Goal: Task Accomplishment & Management: Manage account settings

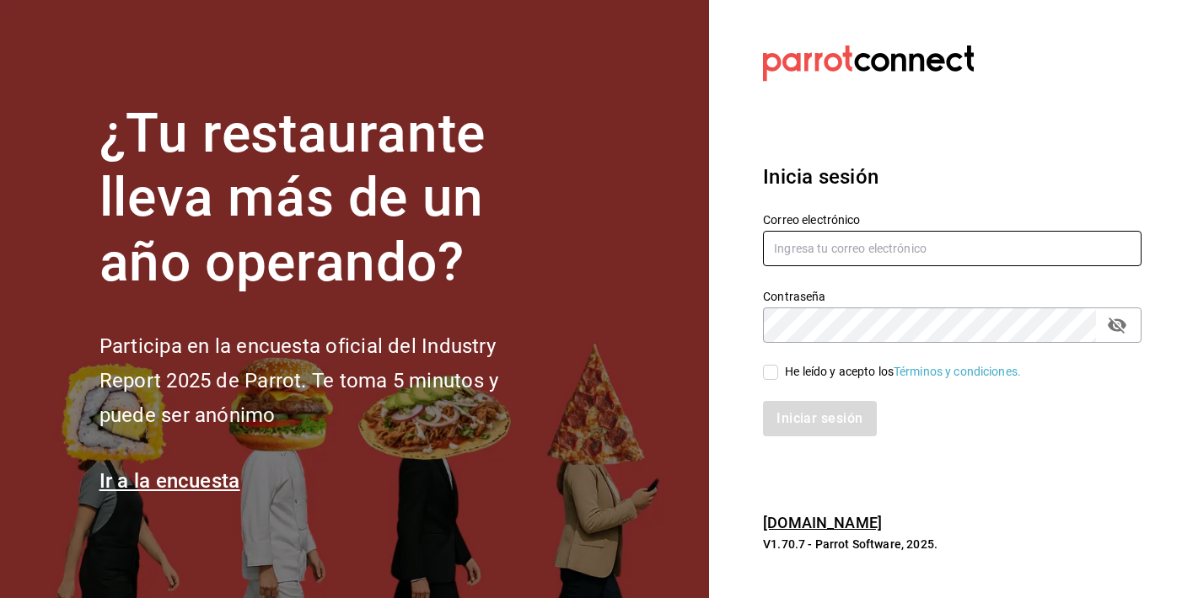
click at [780, 245] on input "text" at bounding box center [952, 248] width 378 height 35
type input "kaguilar@humanitree.edu.mx"
click at [772, 368] on input "He leído y acepto los Términos y condiciones." at bounding box center [770, 372] width 15 height 15
checkbox input "true"
click at [799, 410] on button "Iniciar sesión" at bounding box center [820, 418] width 115 height 35
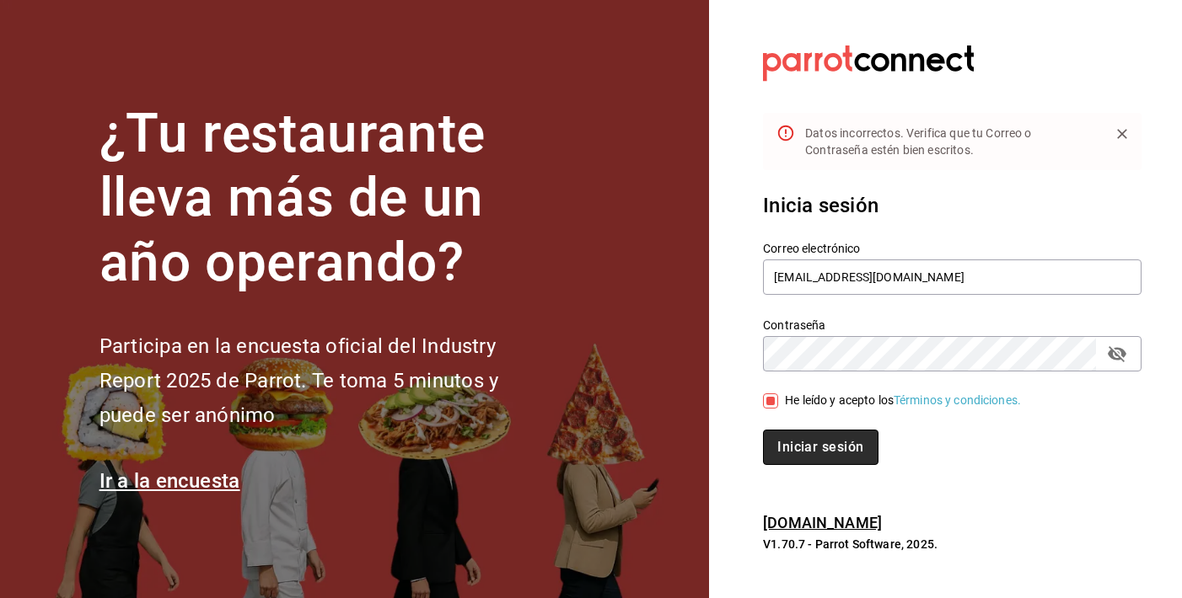
click at [823, 451] on button "Iniciar sesión" at bounding box center [820, 447] width 115 height 35
click at [1113, 351] on icon "passwordField" at bounding box center [1117, 354] width 20 height 20
click at [763, 430] on button "Iniciar sesión" at bounding box center [819, 447] width 113 height 35
click at [849, 450] on button "Iniciar sesión" at bounding box center [820, 447] width 115 height 35
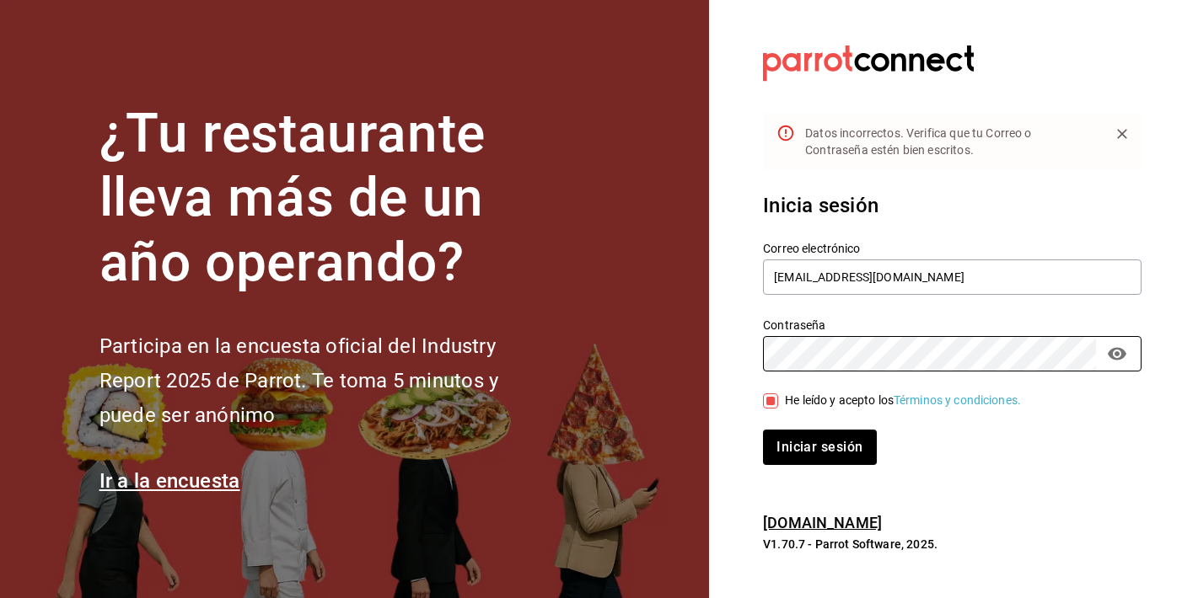
click at [763, 430] on button "Iniciar sesión" at bounding box center [819, 447] width 113 height 35
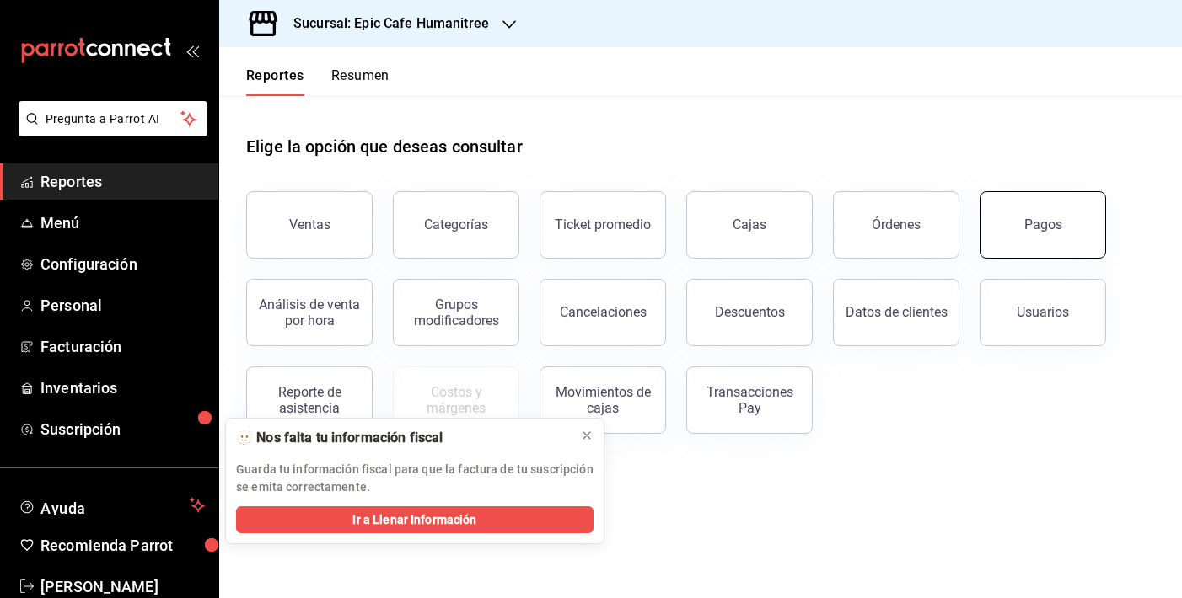
click at [1032, 217] on div "Pagos" at bounding box center [1043, 225] width 38 height 16
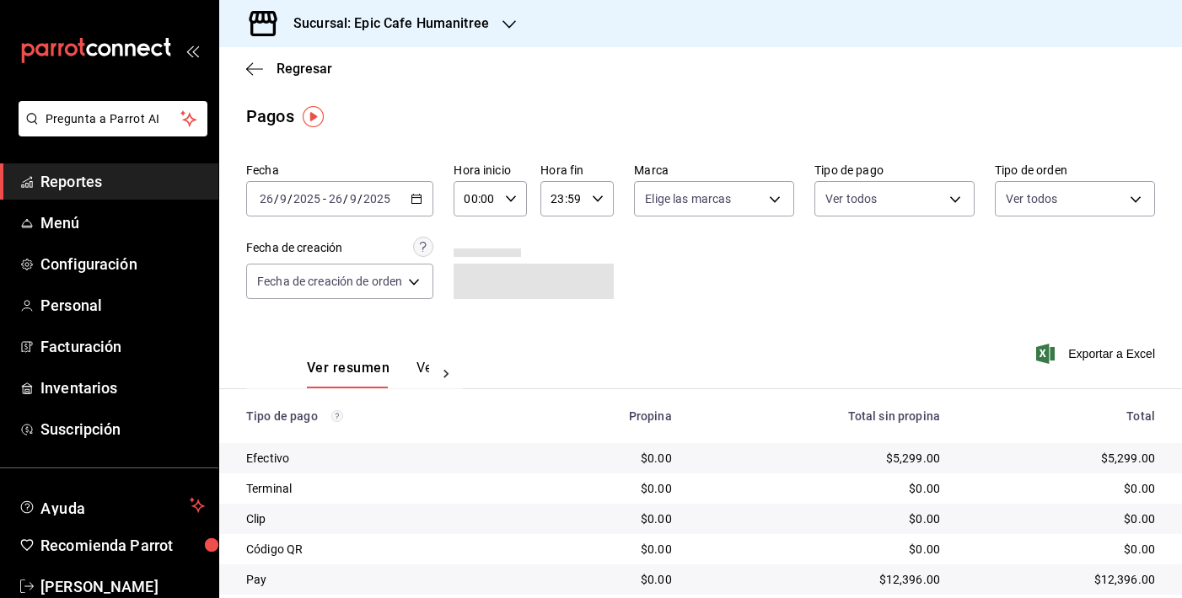
click at [584, 432] on th "Propina" at bounding box center [607, 416] width 158 height 54
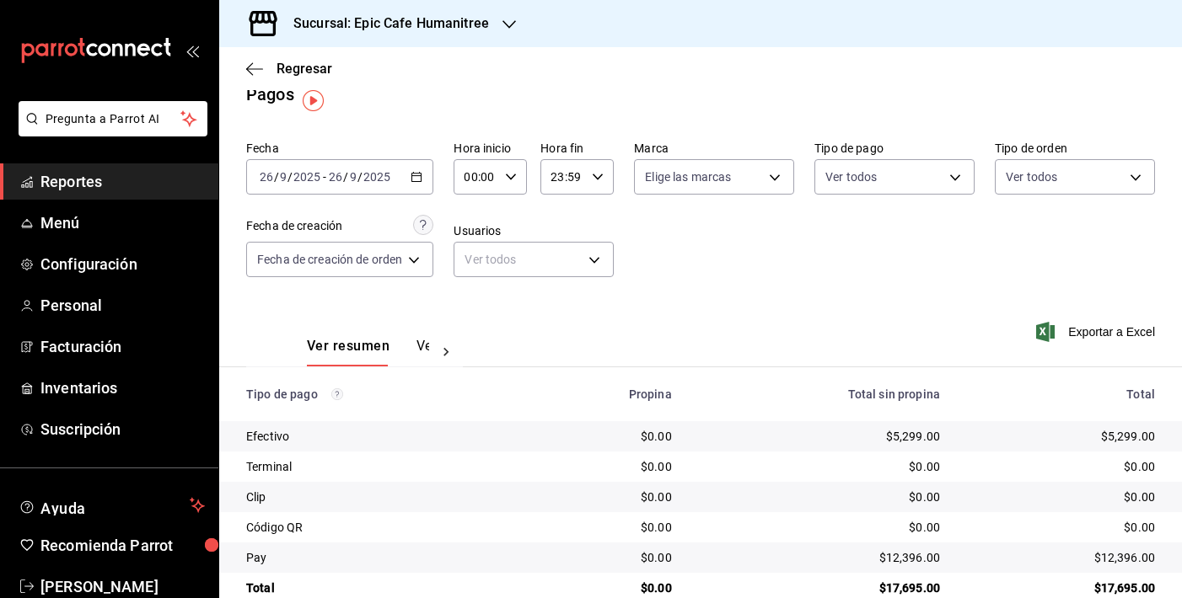
scroll to position [3, 0]
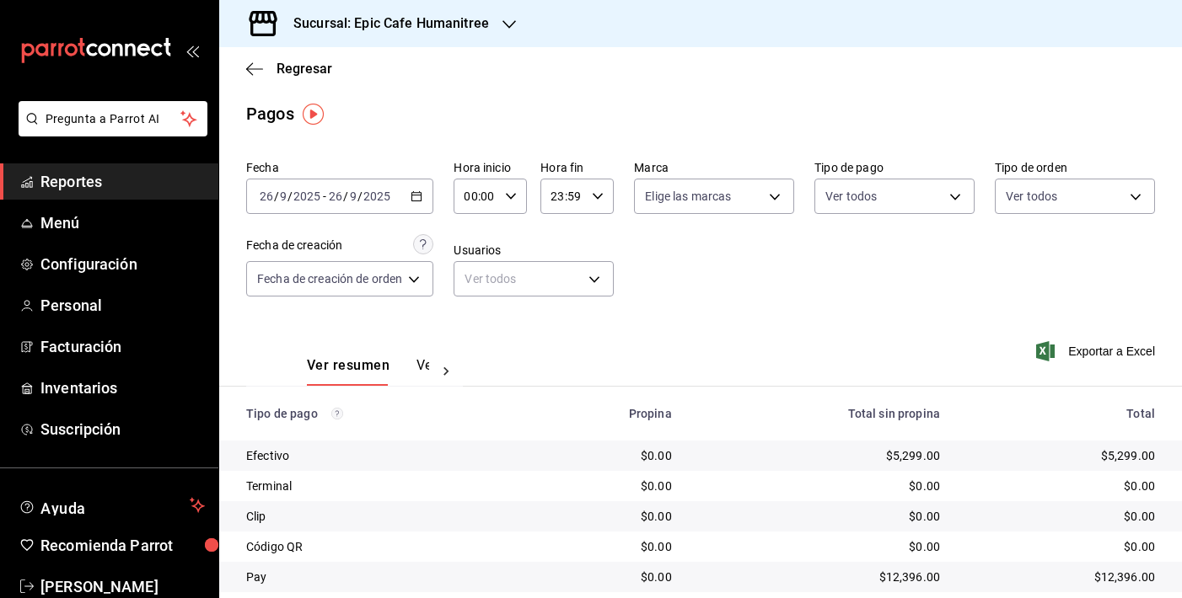
click at [502, 27] on icon "button" at bounding box center [508, 24] width 13 height 13
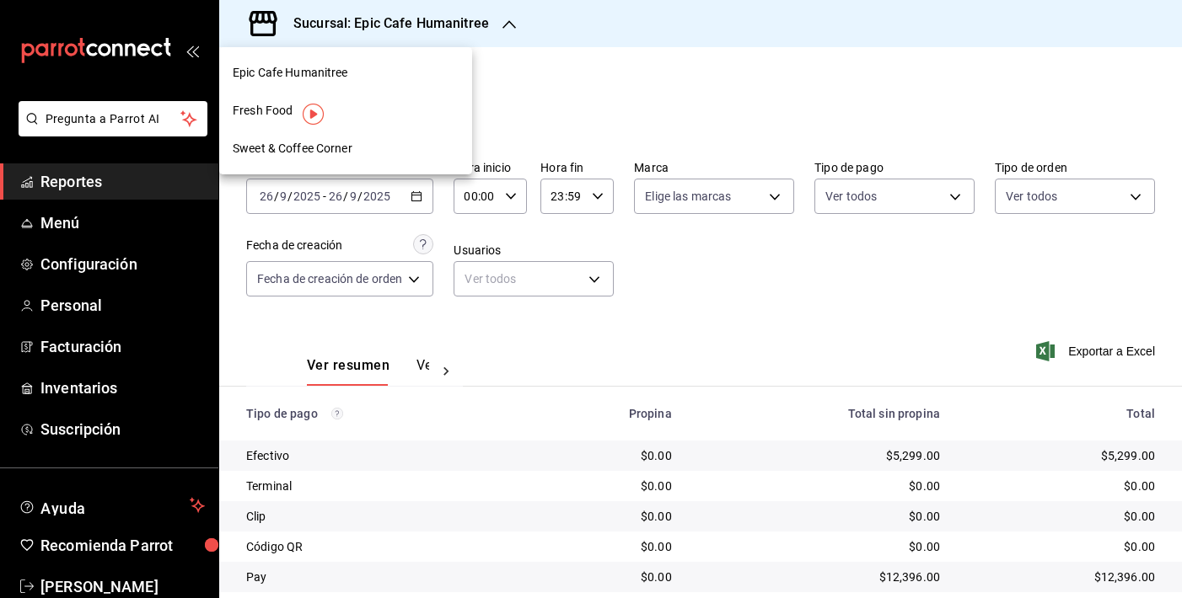
click at [376, 100] on div "Fresh Food" at bounding box center [345, 111] width 253 height 38
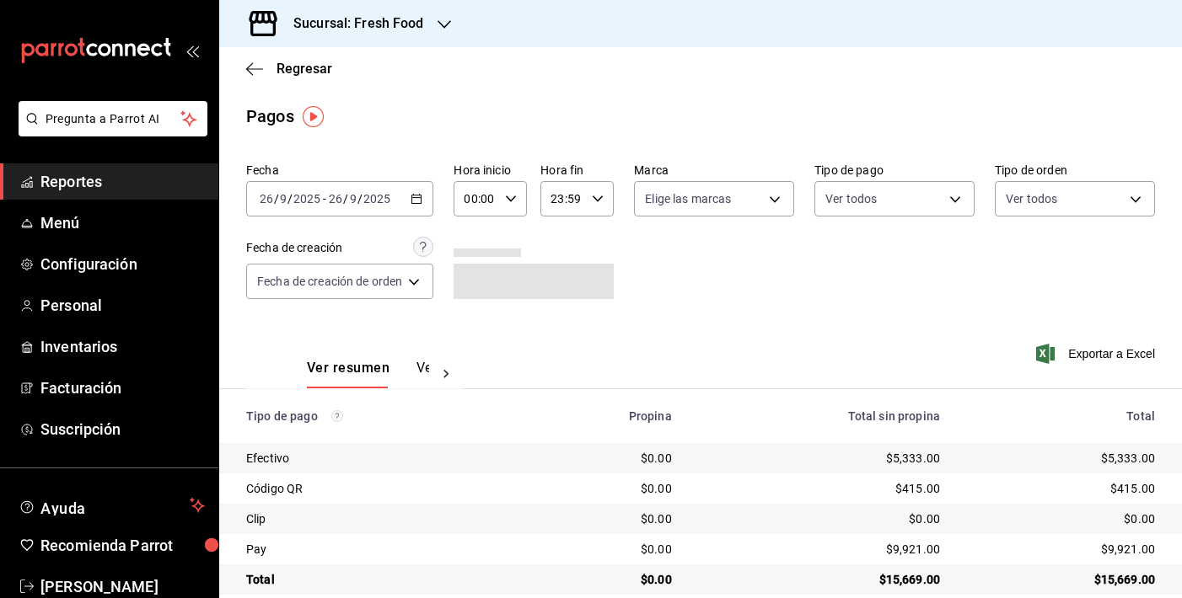
scroll to position [24, 0]
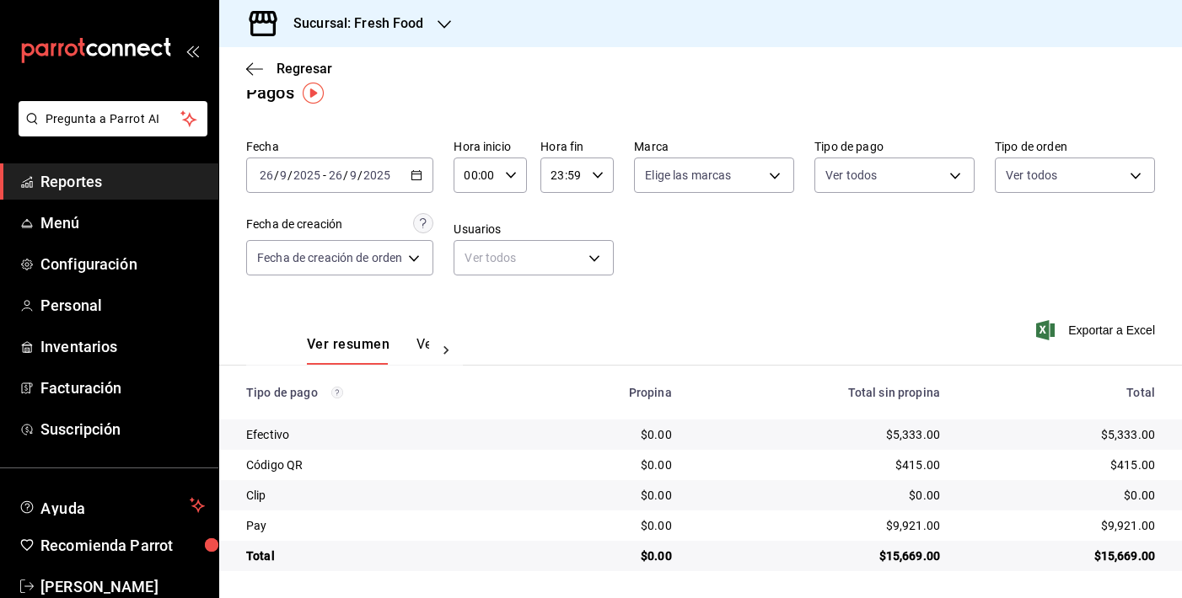
click at [444, 27] on icon "button" at bounding box center [443, 24] width 13 height 13
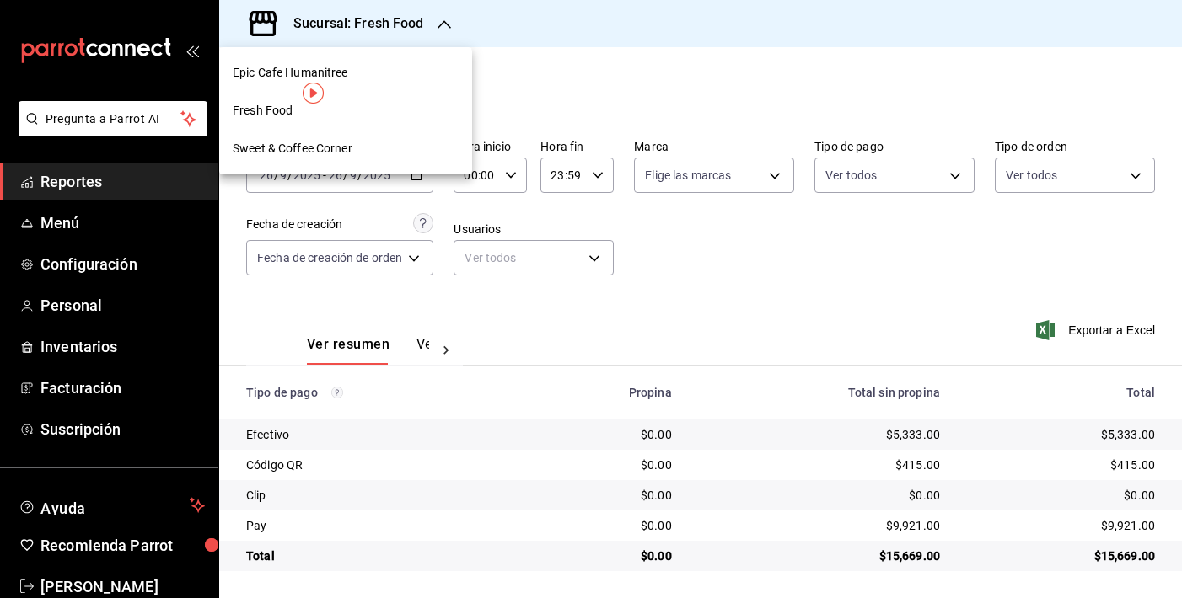
click at [392, 155] on div "Sweet & Coffee Corner" at bounding box center [346, 149] width 226 height 18
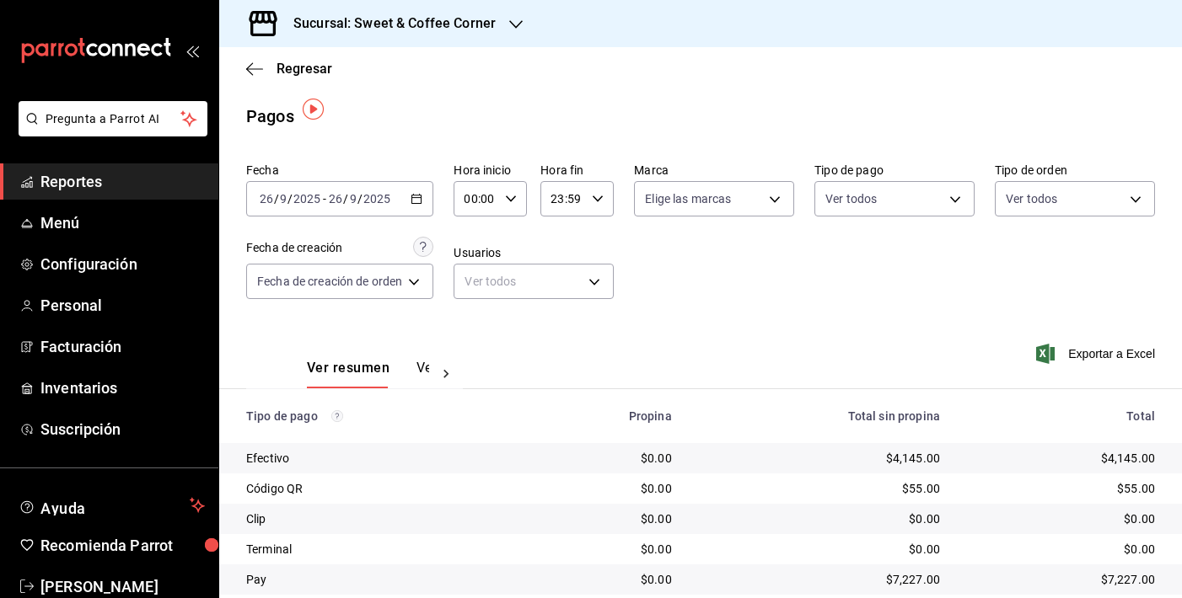
scroll to position [54, 0]
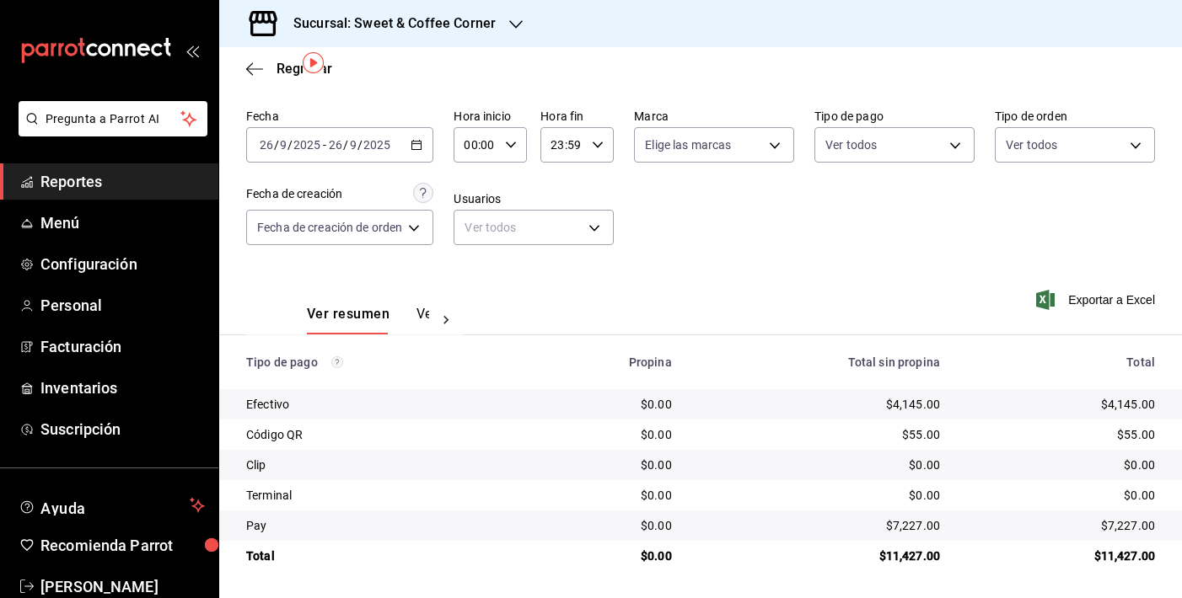
click at [510, 18] on icon "button" at bounding box center [515, 24] width 13 height 13
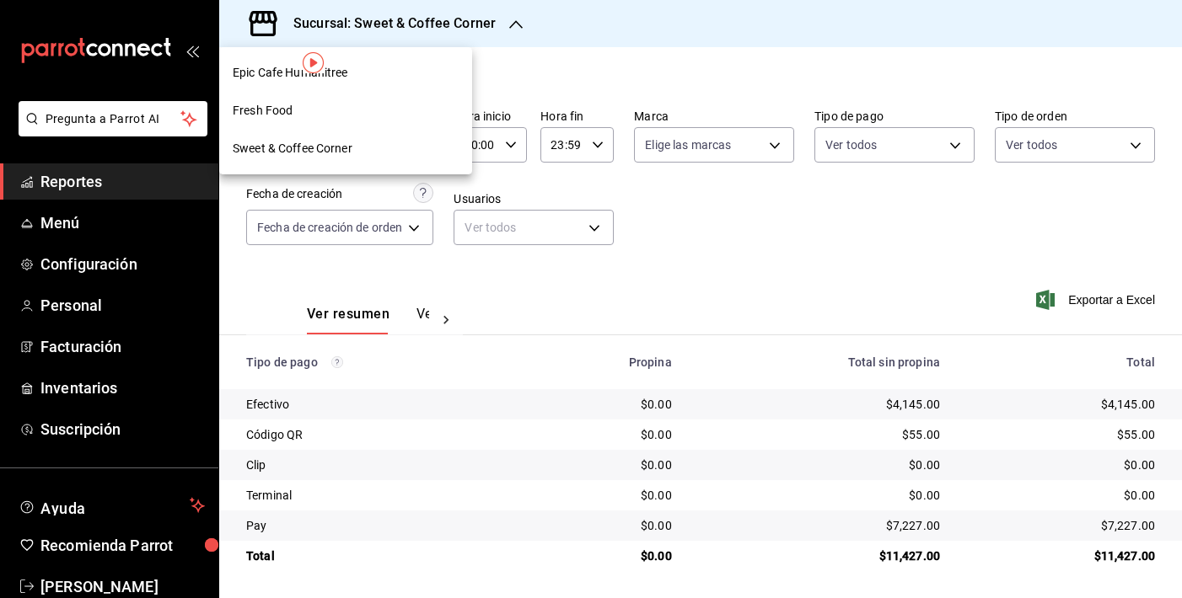
click at [402, 114] on div "Fresh Food" at bounding box center [346, 111] width 226 height 18
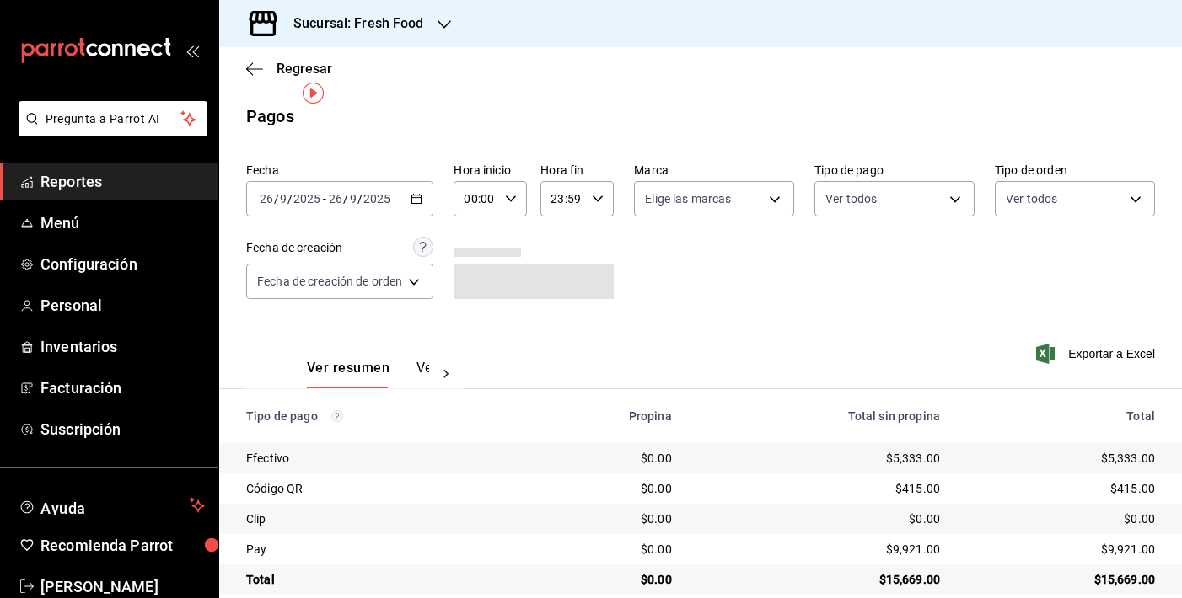
scroll to position [24, 0]
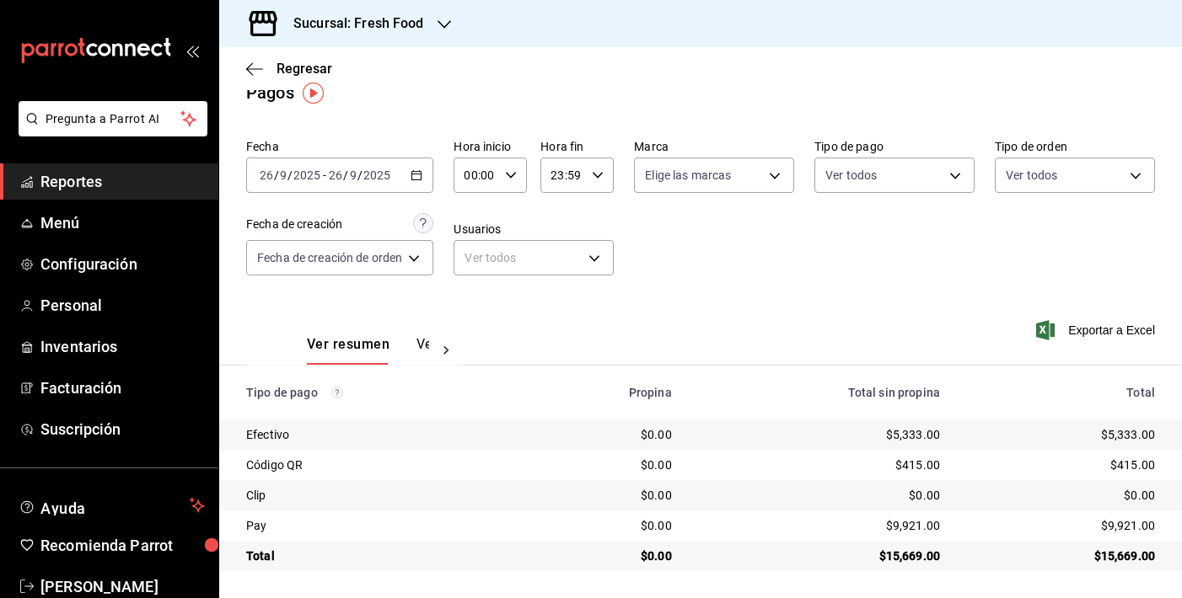
click at [411, 21] on h3 "Sucursal: Fresh Food" at bounding box center [352, 23] width 144 height 20
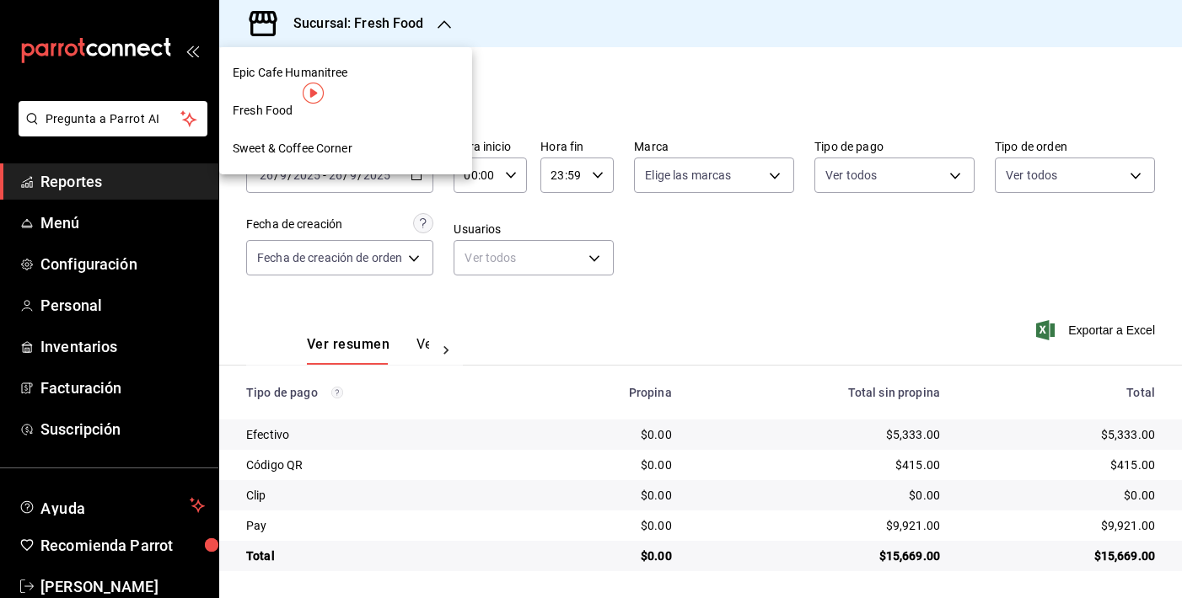
click at [399, 69] on div "Epic Cafe Humanitree" at bounding box center [346, 73] width 226 height 18
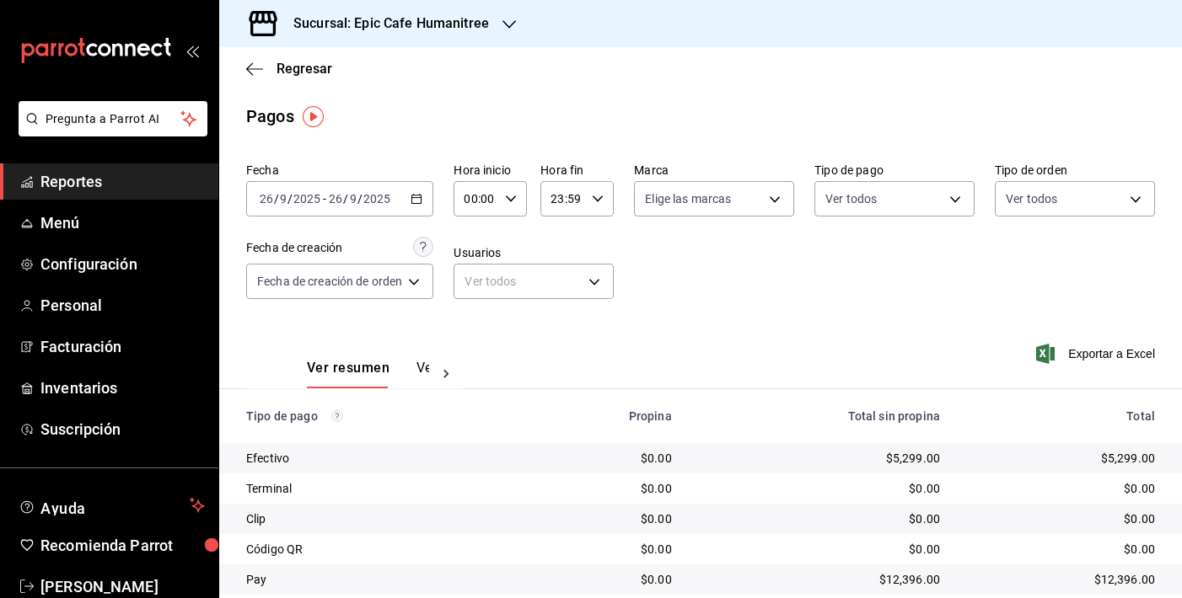
scroll to position [54, 0]
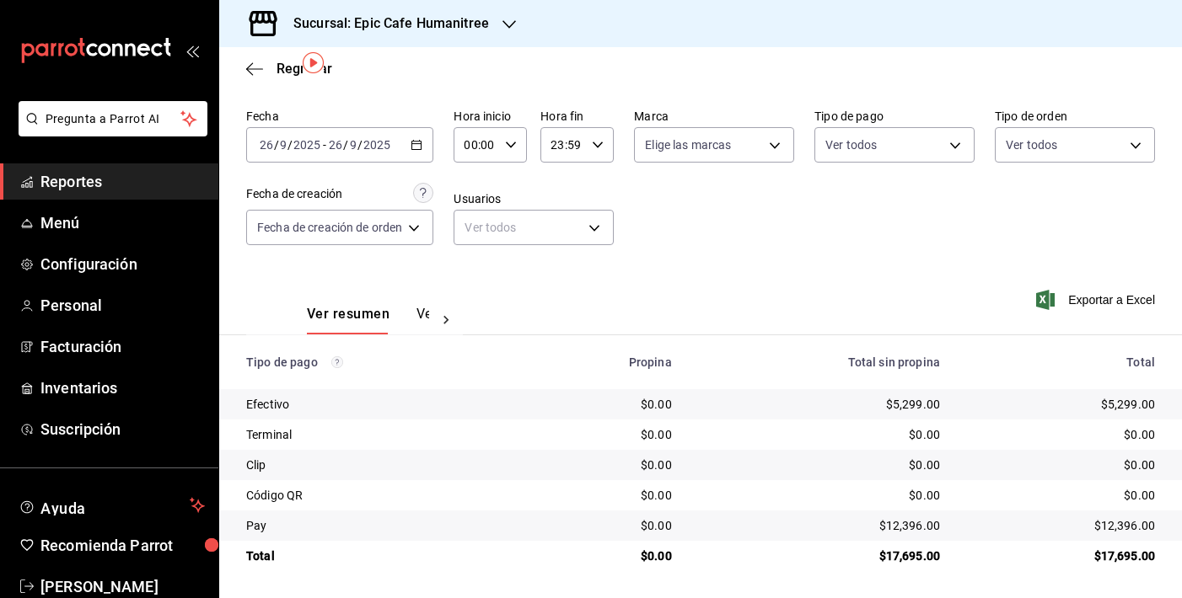
click at [486, 27] on h3 "Sucursal: Epic Cafe Humanitree" at bounding box center [384, 23] width 209 height 20
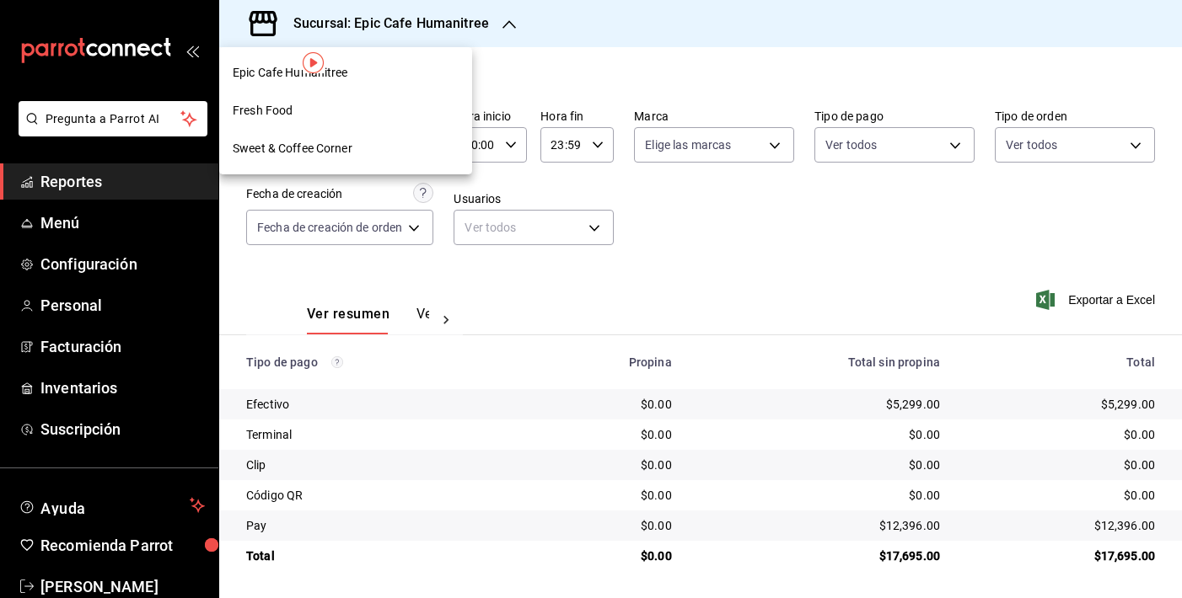
click at [392, 102] on div "Fresh Food" at bounding box center [346, 111] width 226 height 18
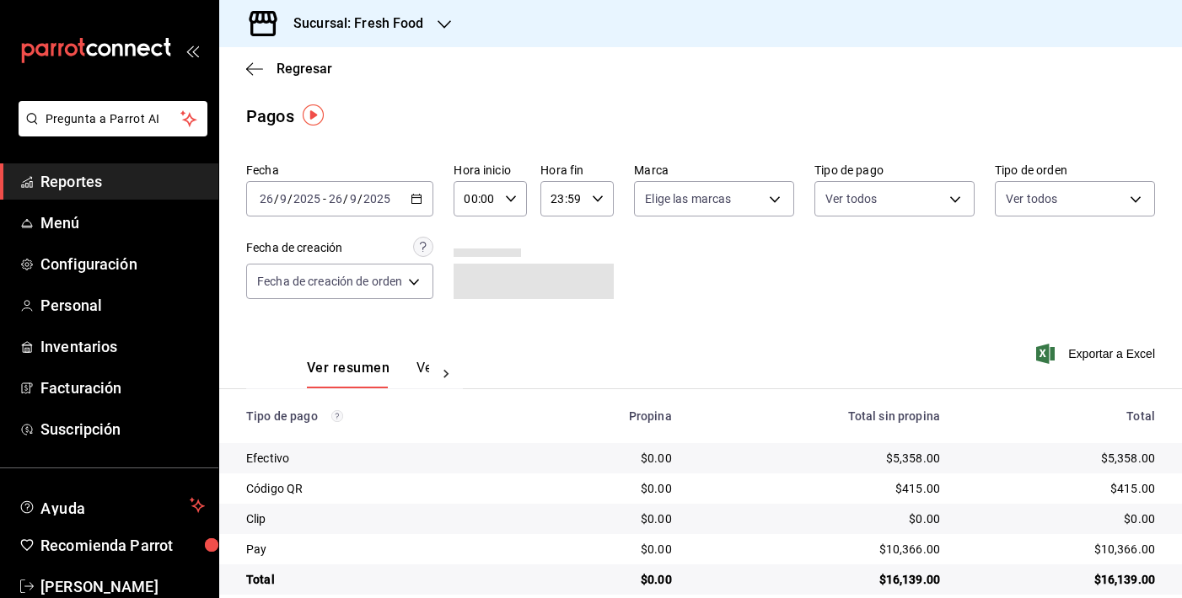
scroll to position [24, 0]
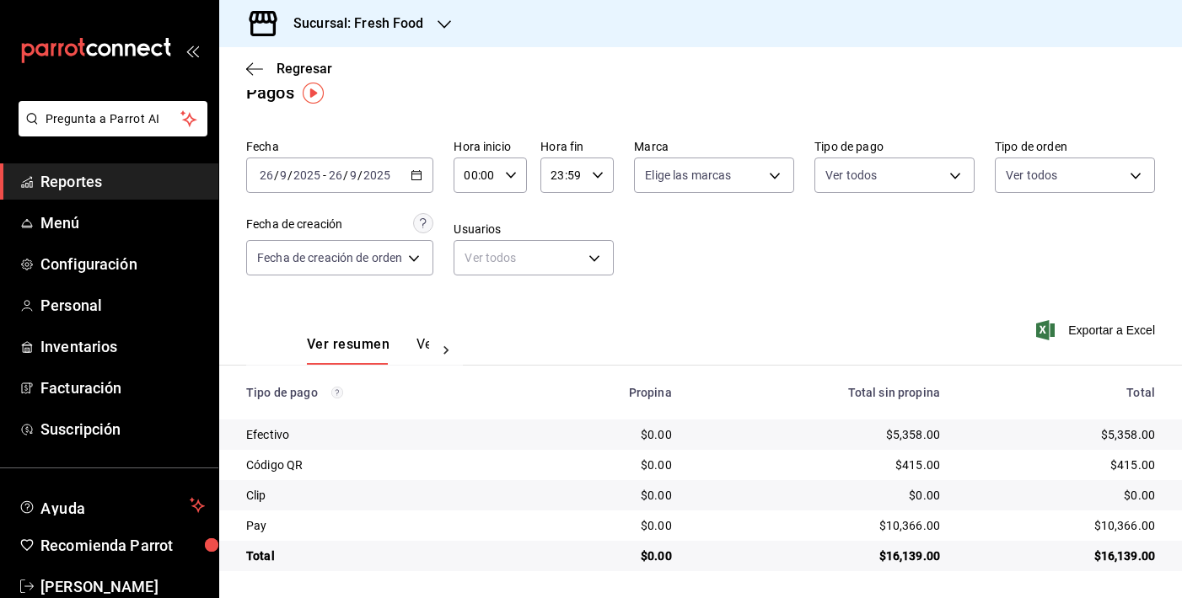
click at [412, 38] on div "Sucursal: Fresh Food" at bounding box center [345, 23] width 225 height 47
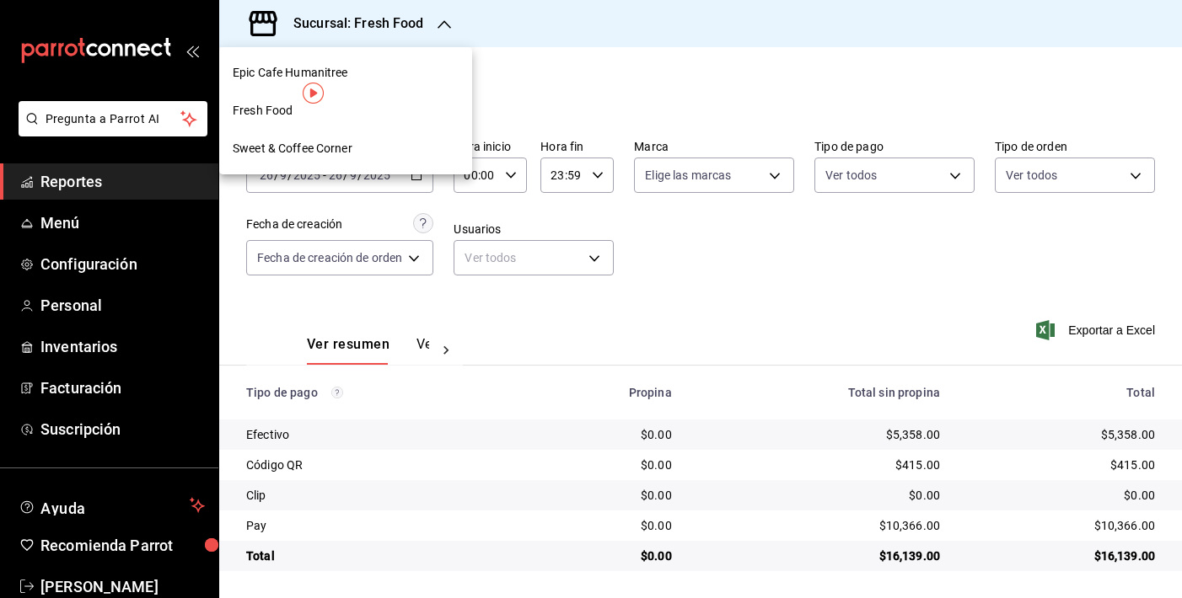
click at [407, 146] on div "Sweet & Coffee Corner" at bounding box center [346, 149] width 226 height 18
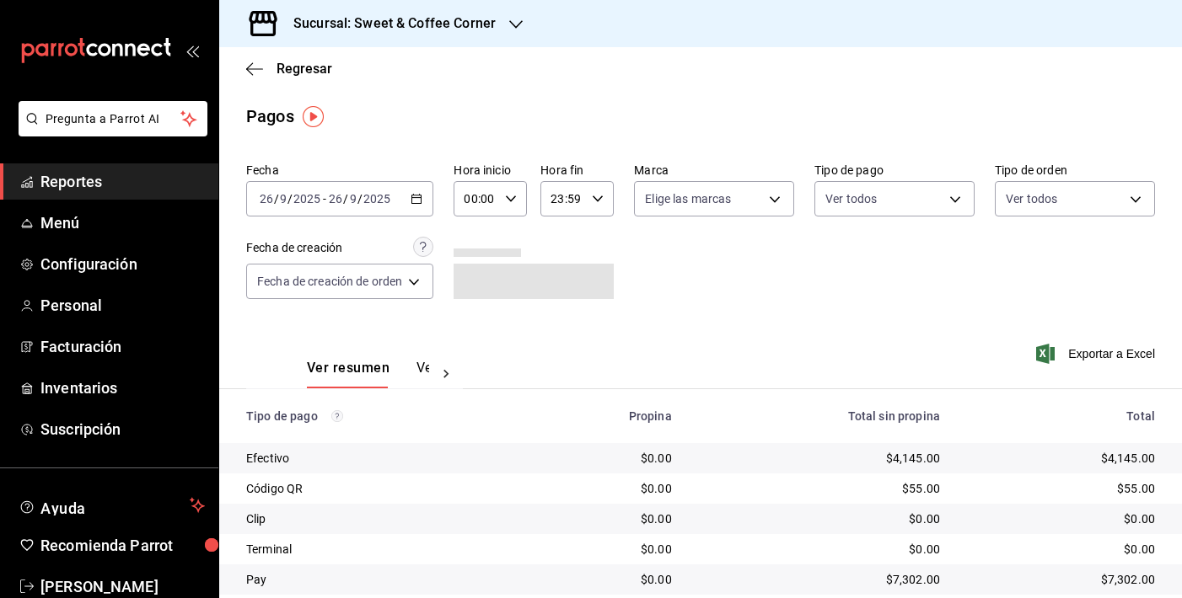
click at [432, 25] on h3 "Sucursal: Sweet & Coffee Corner" at bounding box center [388, 23] width 216 height 20
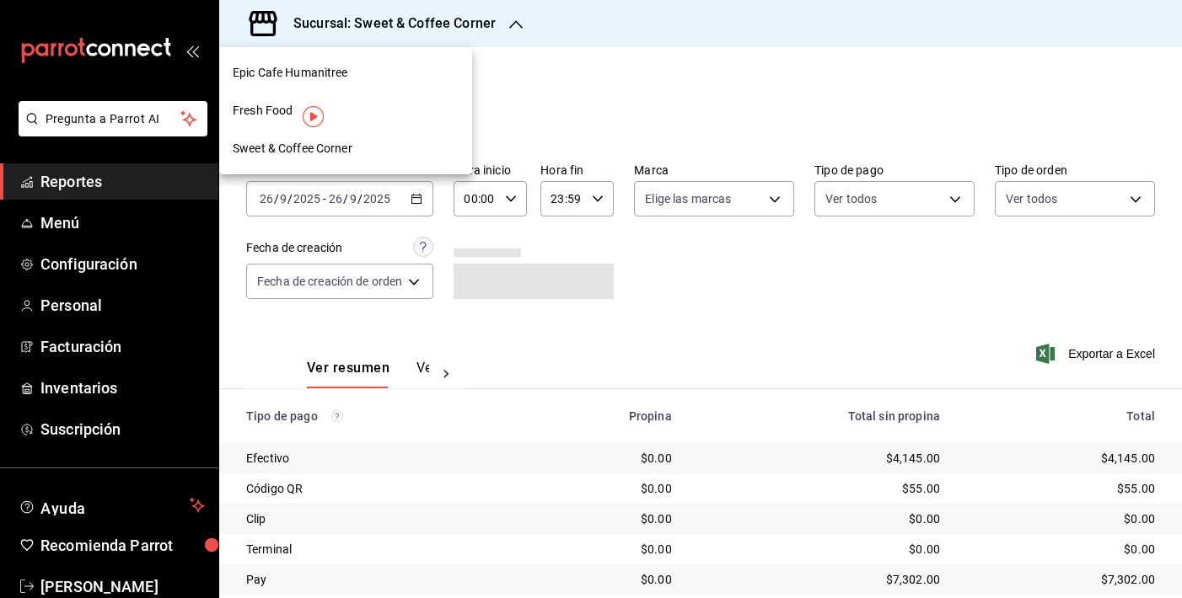
click at [381, 70] on div "Epic Cafe Humanitree" at bounding box center [346, 73] width 226 height 18
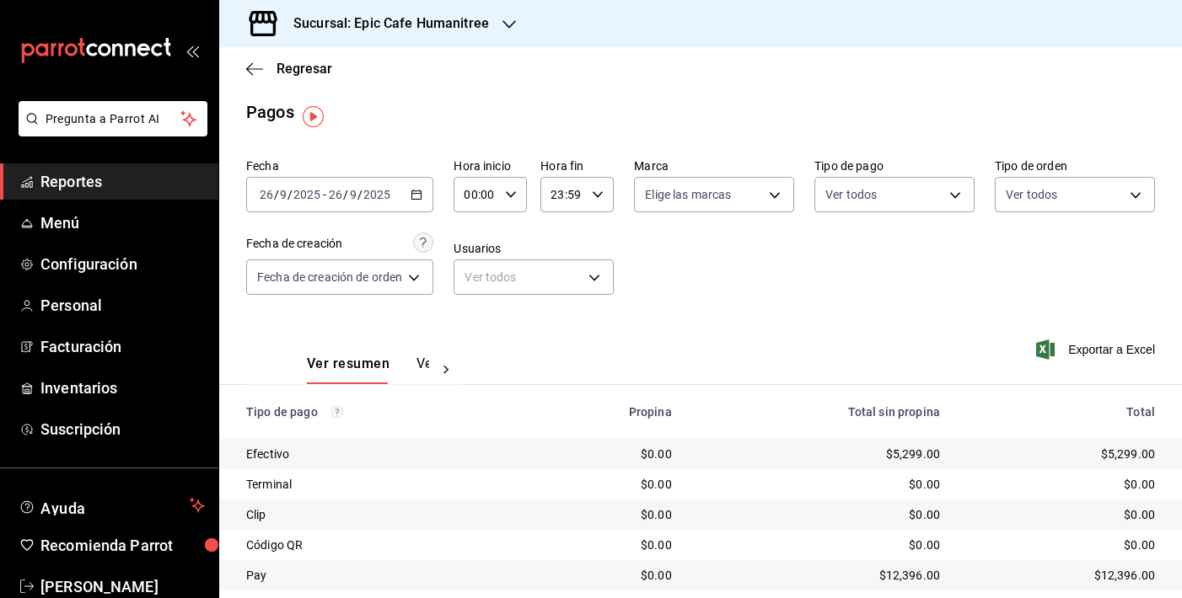
scroll to position [0, 0]
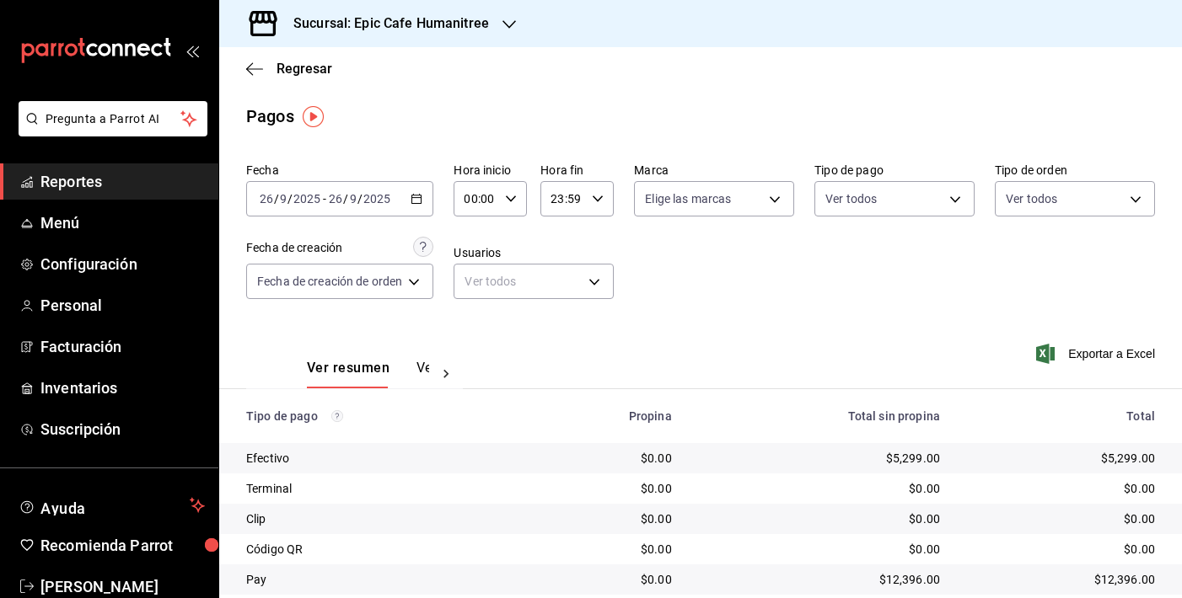
click at [508, 15] on div at bounding box center [508, 24] width 13 height 18
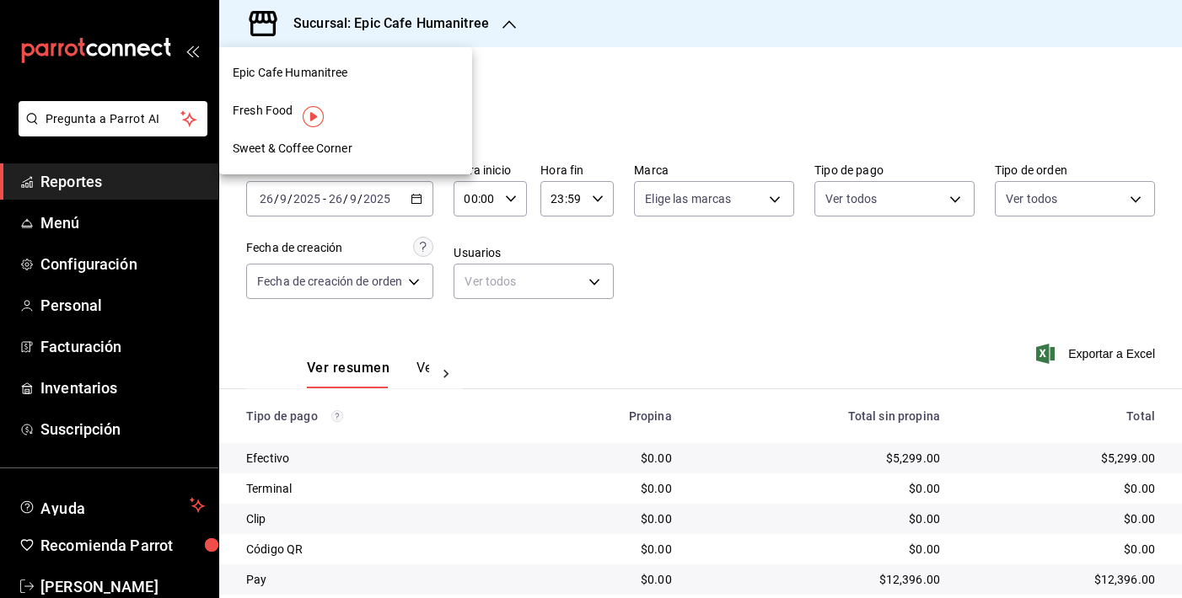
click at [427, 102] on div "Fresh Food" at bounding box center [346, 111] width 226 height 18
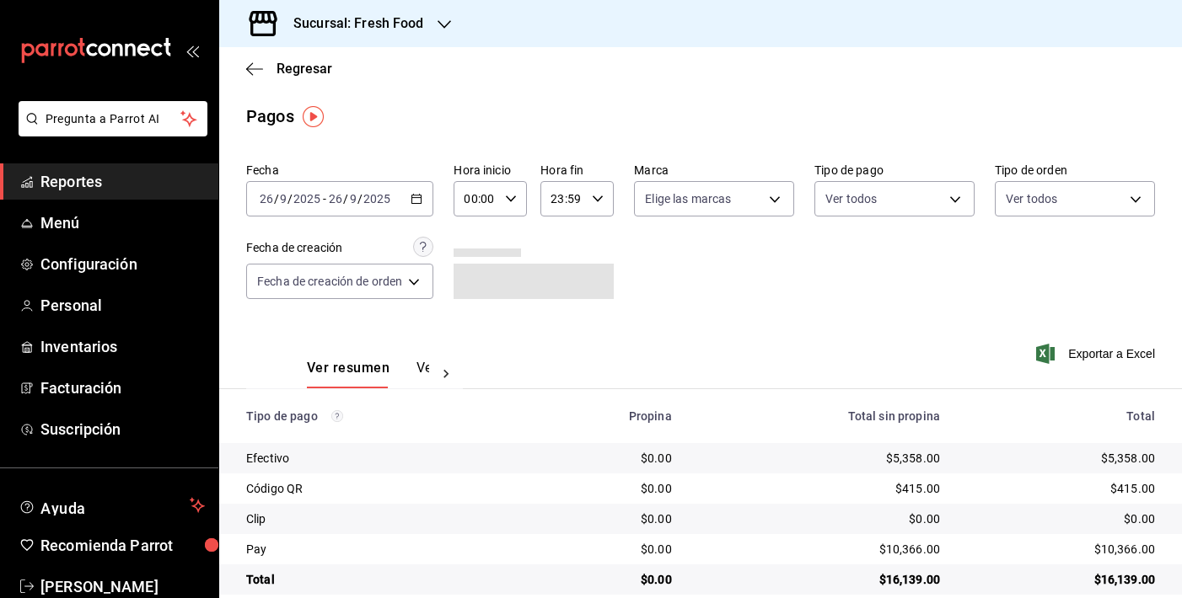
scroll to position [24, 0]
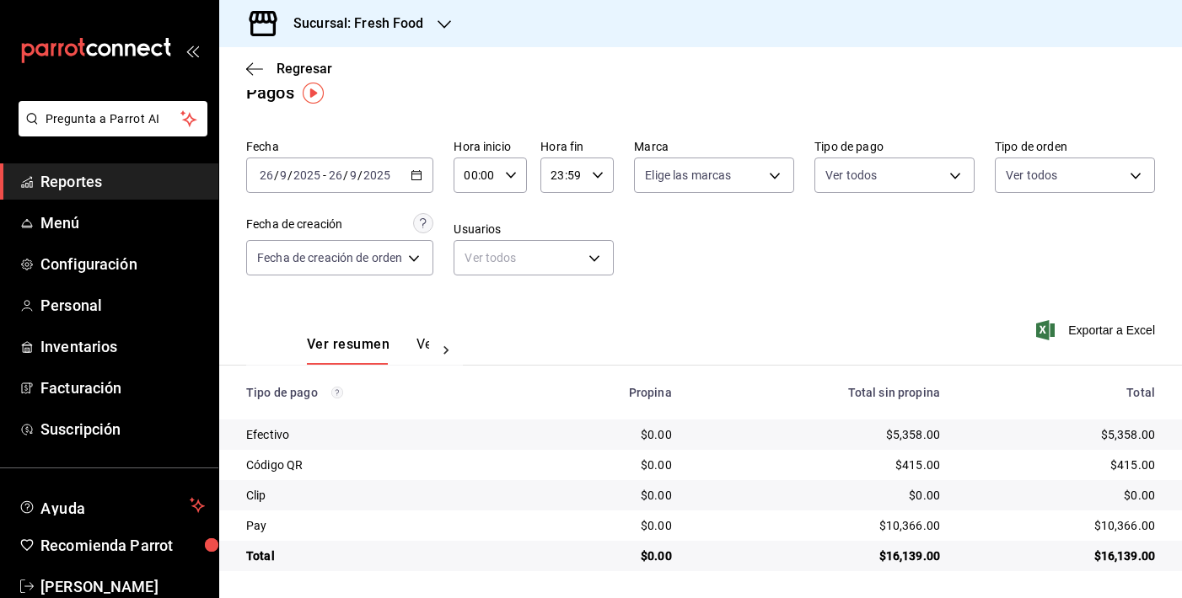
click at [429, 5] on div "Sucursal: Fresh Food" at bounding box center [345, 23] width 225 height 47
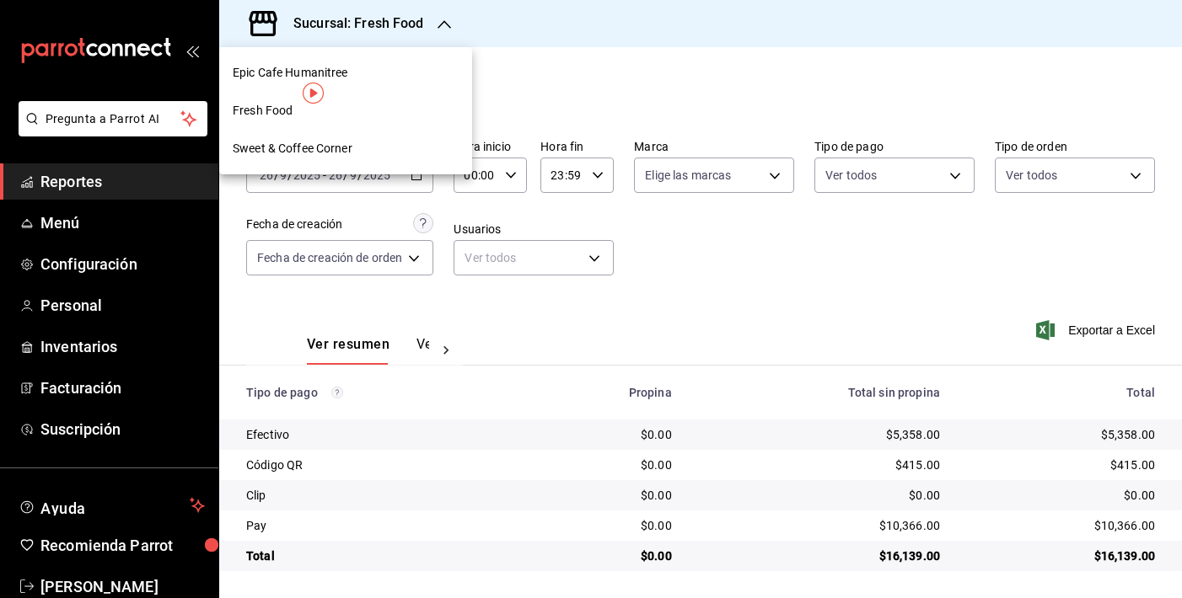
click at [408, 156] on div "Sweet & Coffee Corner" at bounding box center [346, 149] width 226 height 18
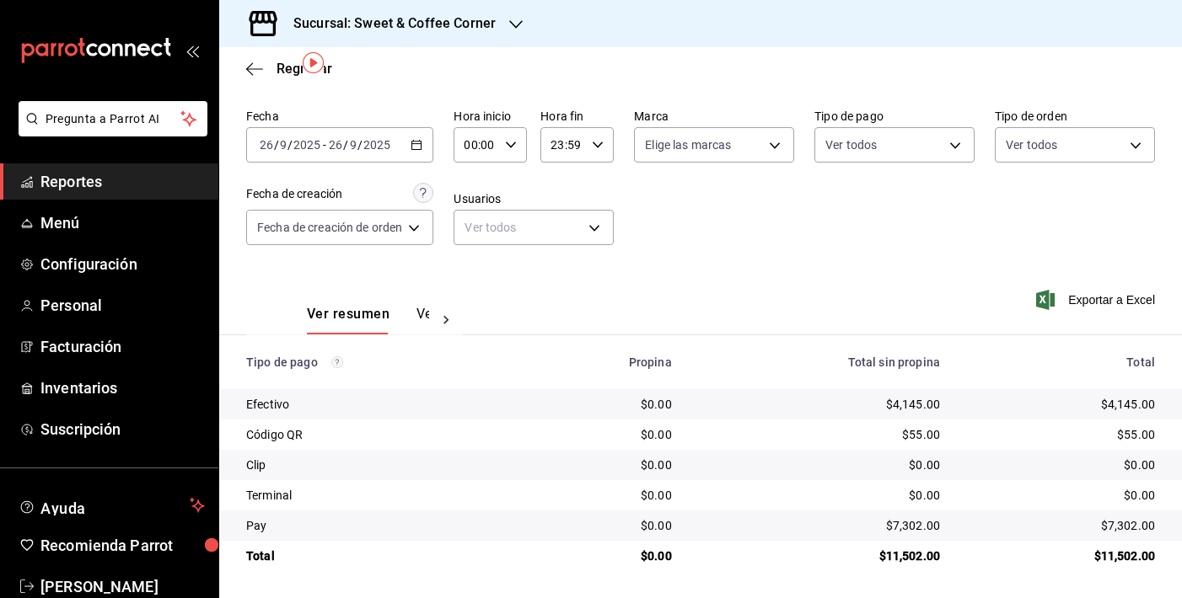
scroll to position [0, 0]
